Goal: Book appointment/travel/reservation

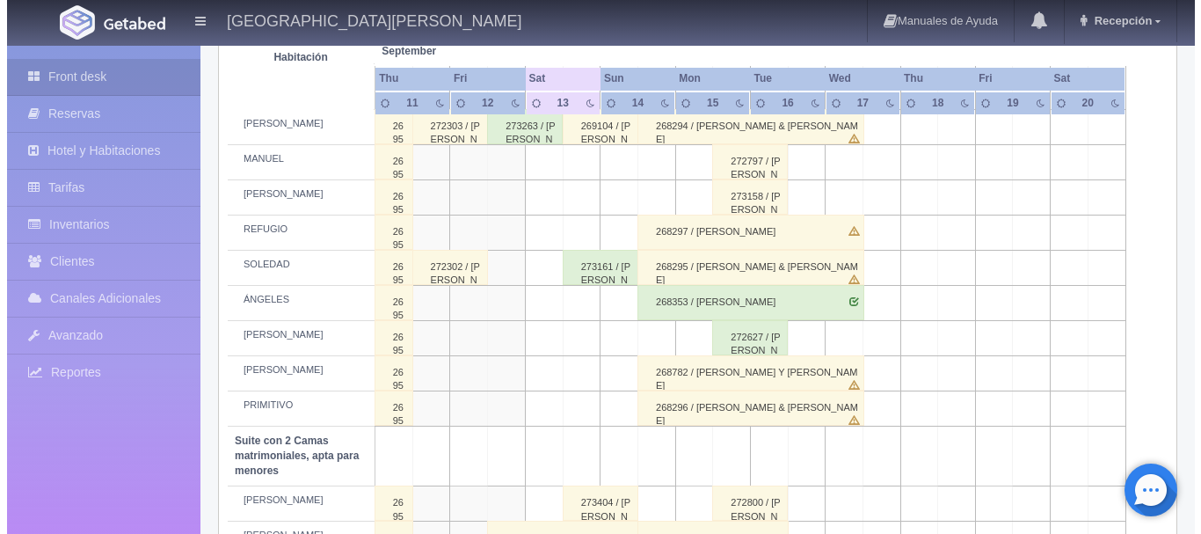
scroll to position [981, 0]
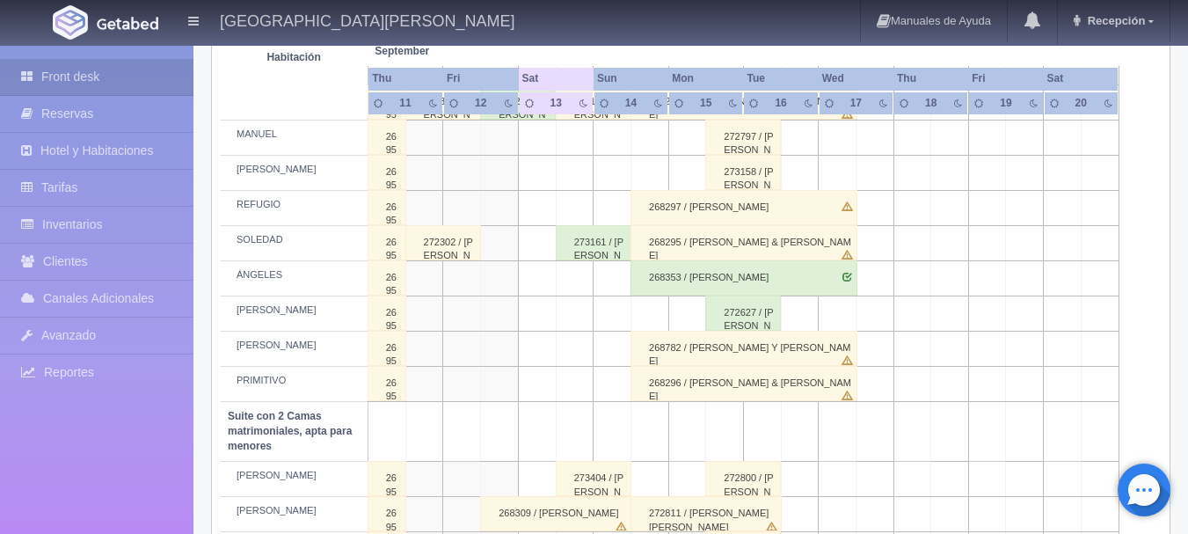
click at [577, 387] on td at bounding box center [575, 383] width 38 height 35
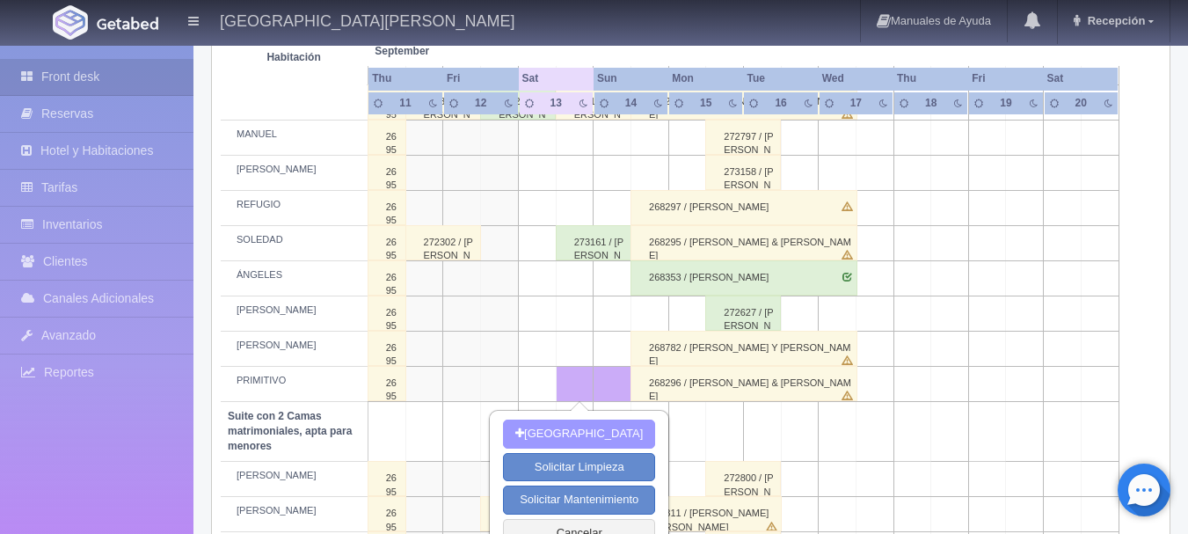
click at [594, 429] on button "[GEOGRAPHIC_DATA]" at bounding box center [579, 434] width 152 height 29
type input "[DATE]"
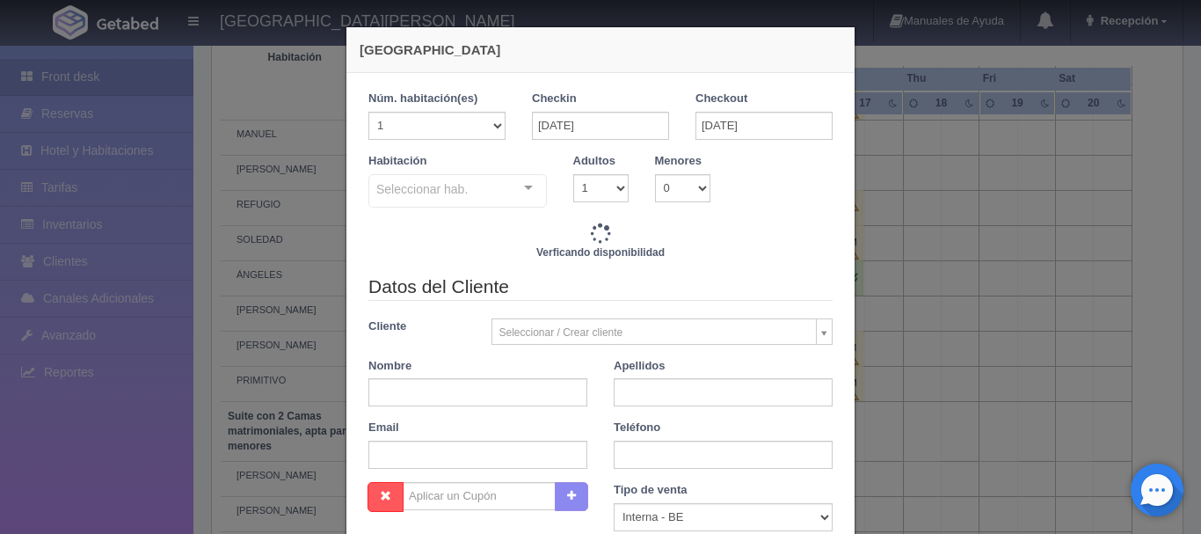
checkbox input "false"
type input "4760.00"
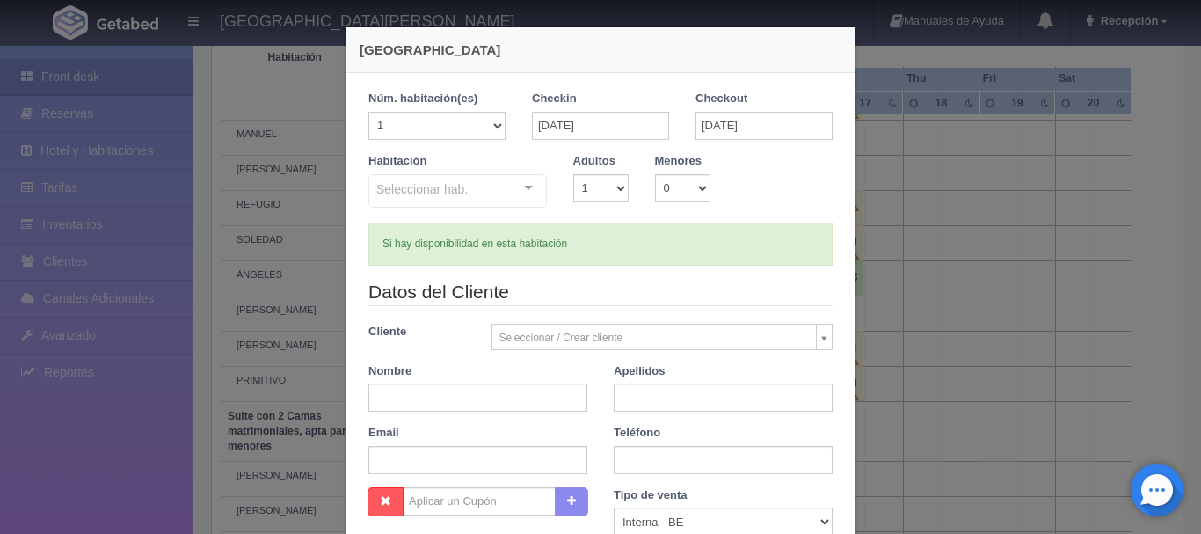
checkbox input "false"
click at [522, 185] on div "Seleccionar hab. Suite con 2 camas matrimoniales-No apta para menores Suite con…" at bounding box center [458, 191] width 179 height 35
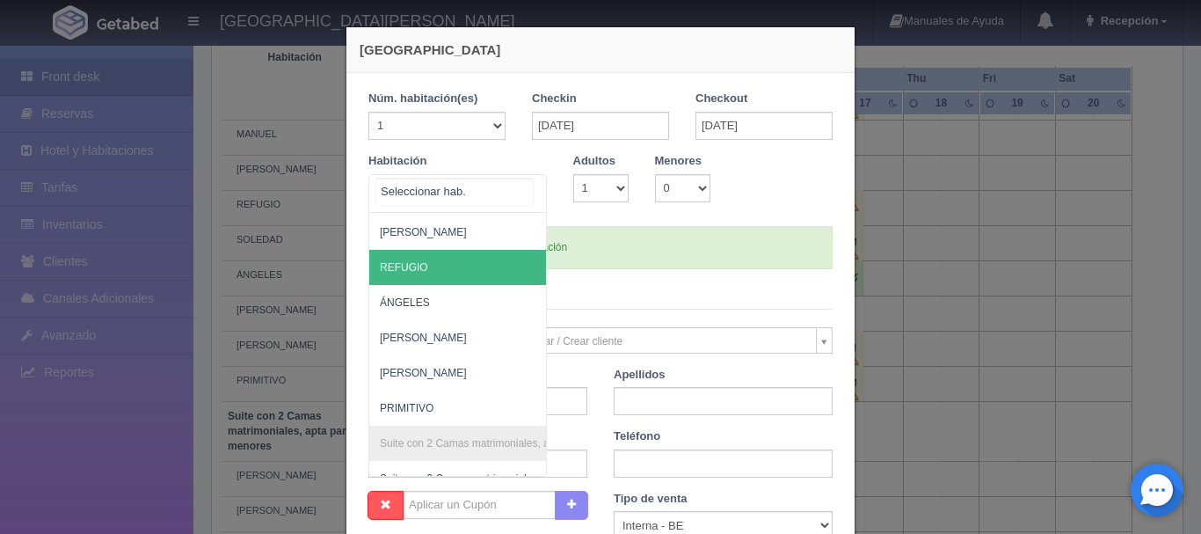
scroll to position [877, 0]
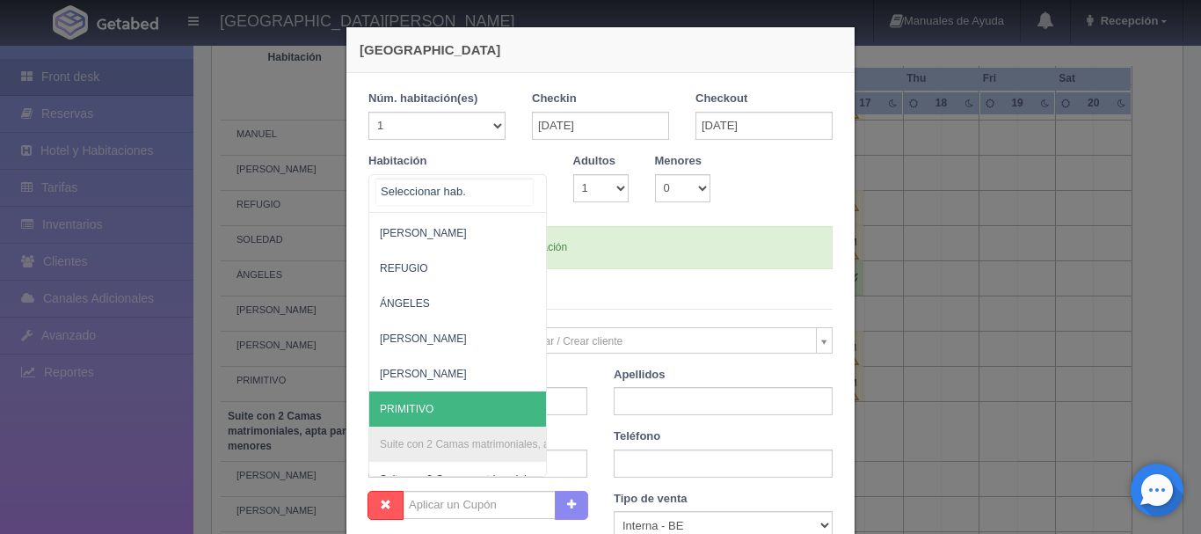
click at [458, 410] on span "PRIMITIVO" at bounding box center [542, 408] width 347 height 35
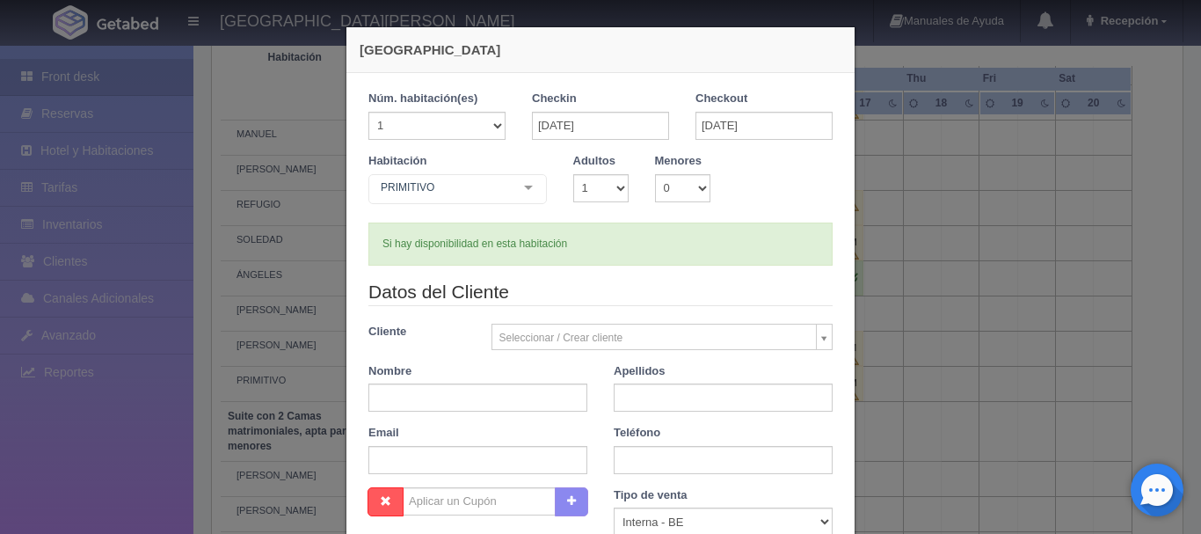
checkbox input "false"
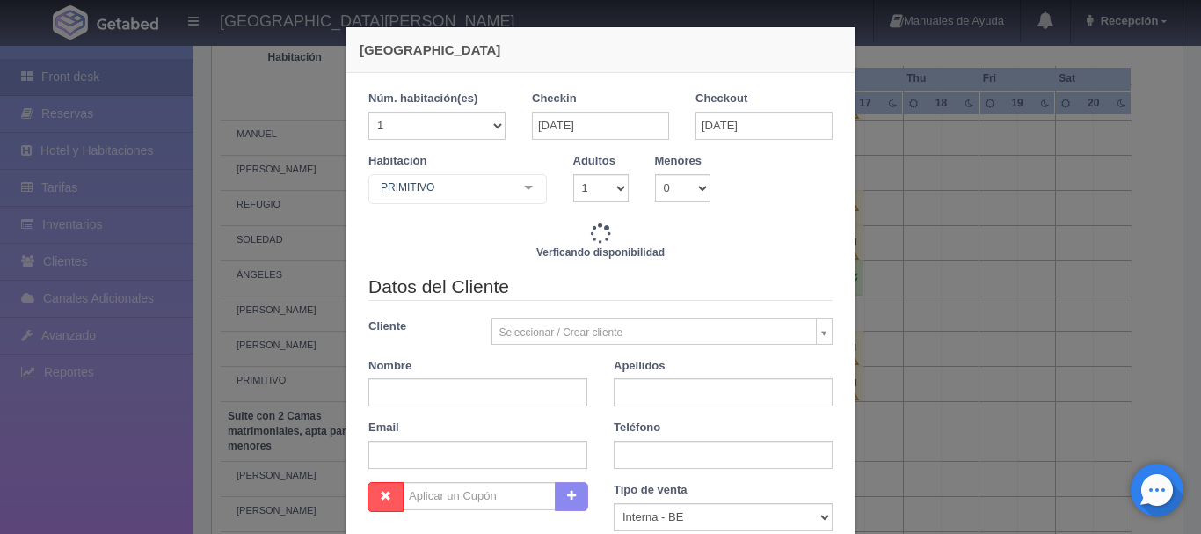
type input "4760.00"
checkbox input "false"
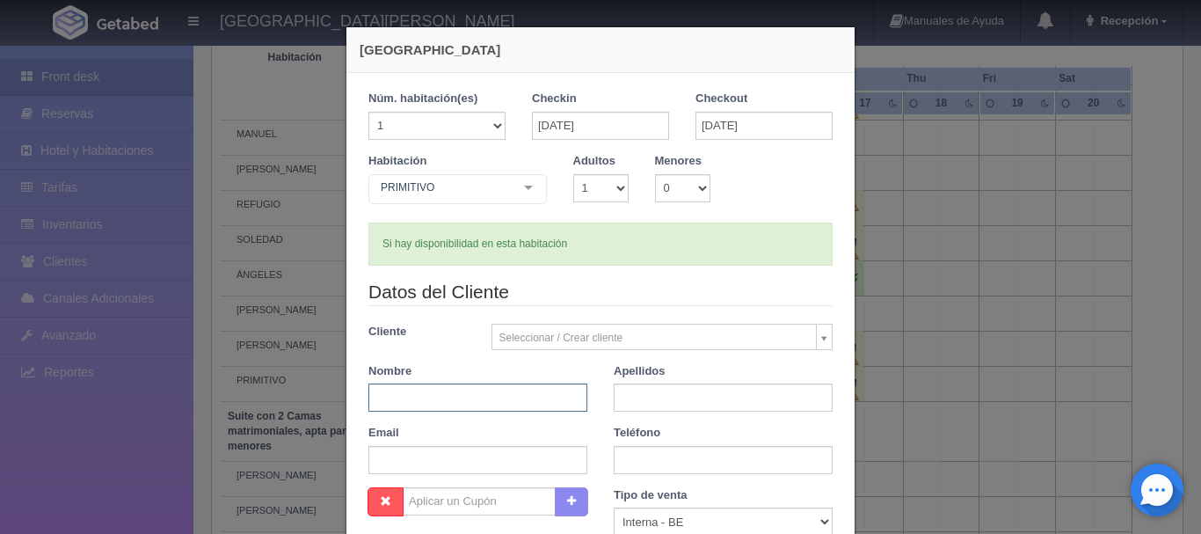
click at [476, 400] on input "text" at bounding box center [478, 397] width 219 height 28
type input "ISRAEL"
type input "ASCENCIO"
click at [690, 310] on div "Datos del Cliente Cliente Seleccionar / Crear cliente Nuevo Cliente SRTA. [GEOG…" at bounding box center [600, 383] width 491 height 208
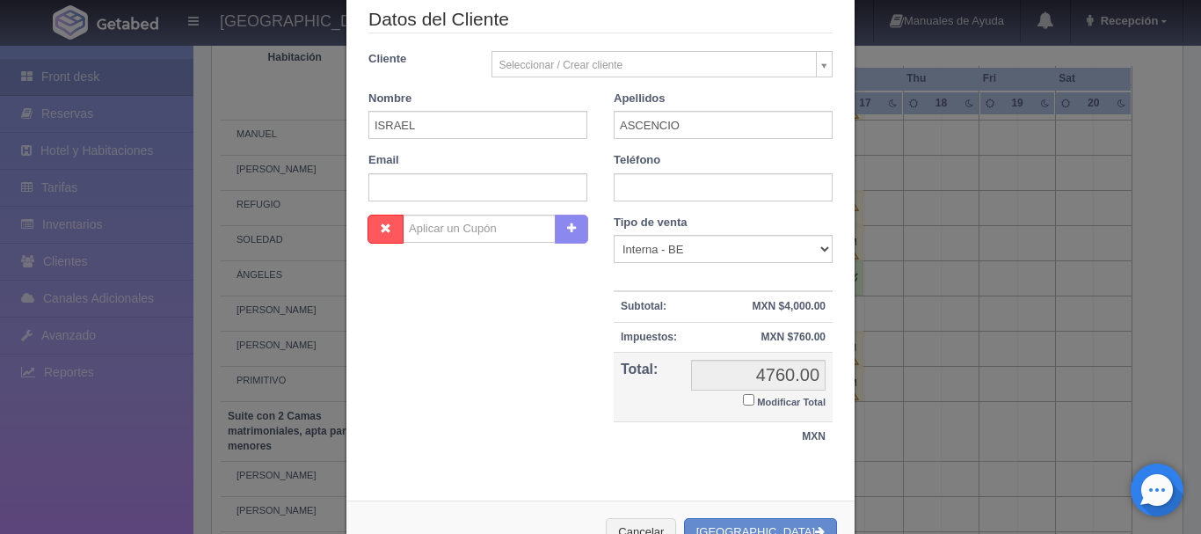
scroll to position [331, 0]
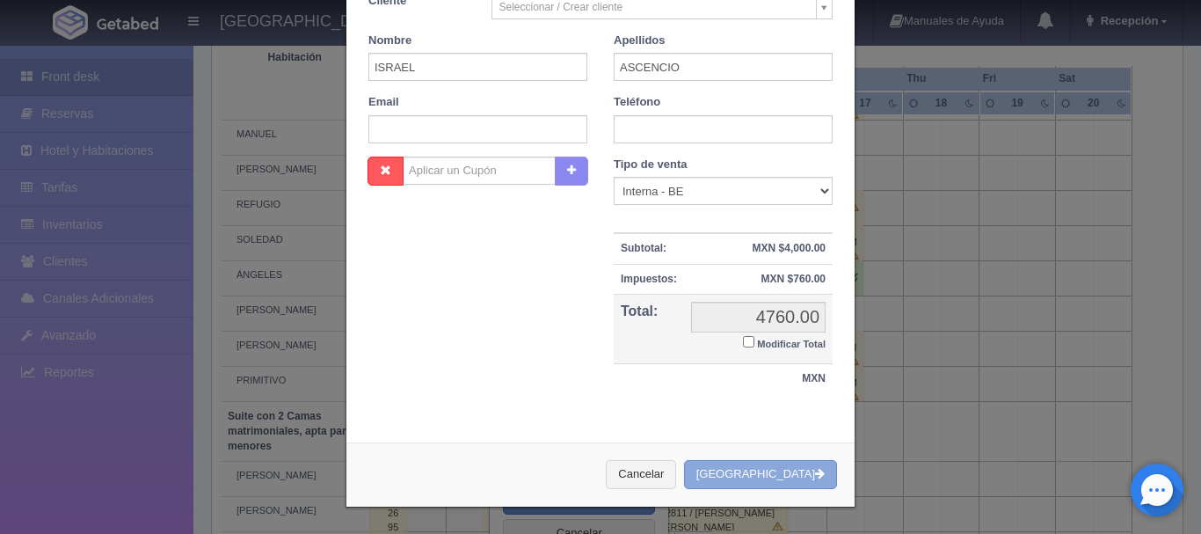
click at [778, 478] on button "[GEOGRAPHIC_DATA]" at bounding box center [760, 474] width 153 height 29
